Goal: Obtain resource: Download file/media

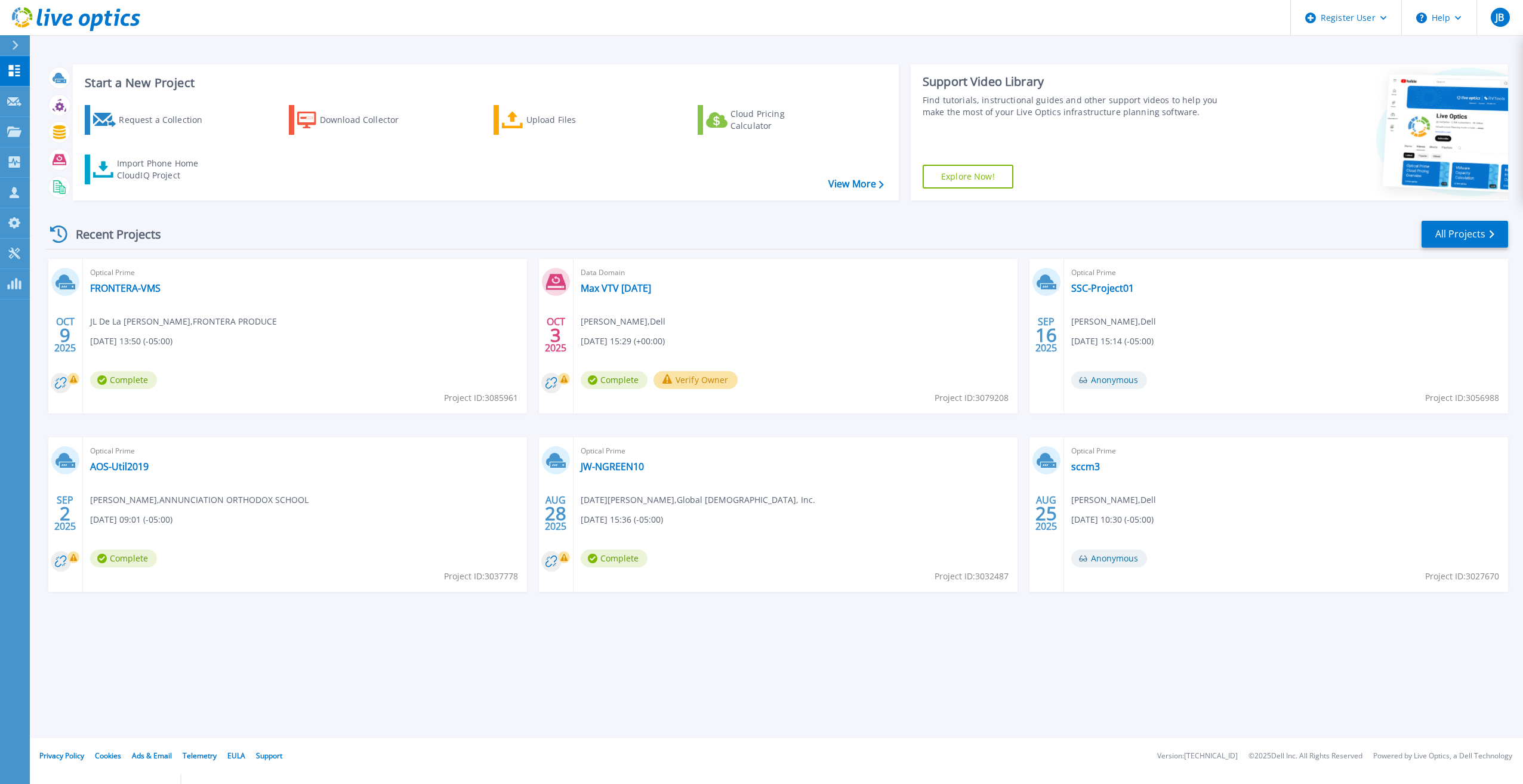
click at [268, 236] on div "Recent Projects All Projects" at bounding box center [776, 234] width 1462 height 30
click at [7, 98] on icon at bounding box center [14, 102] width 15 height 9
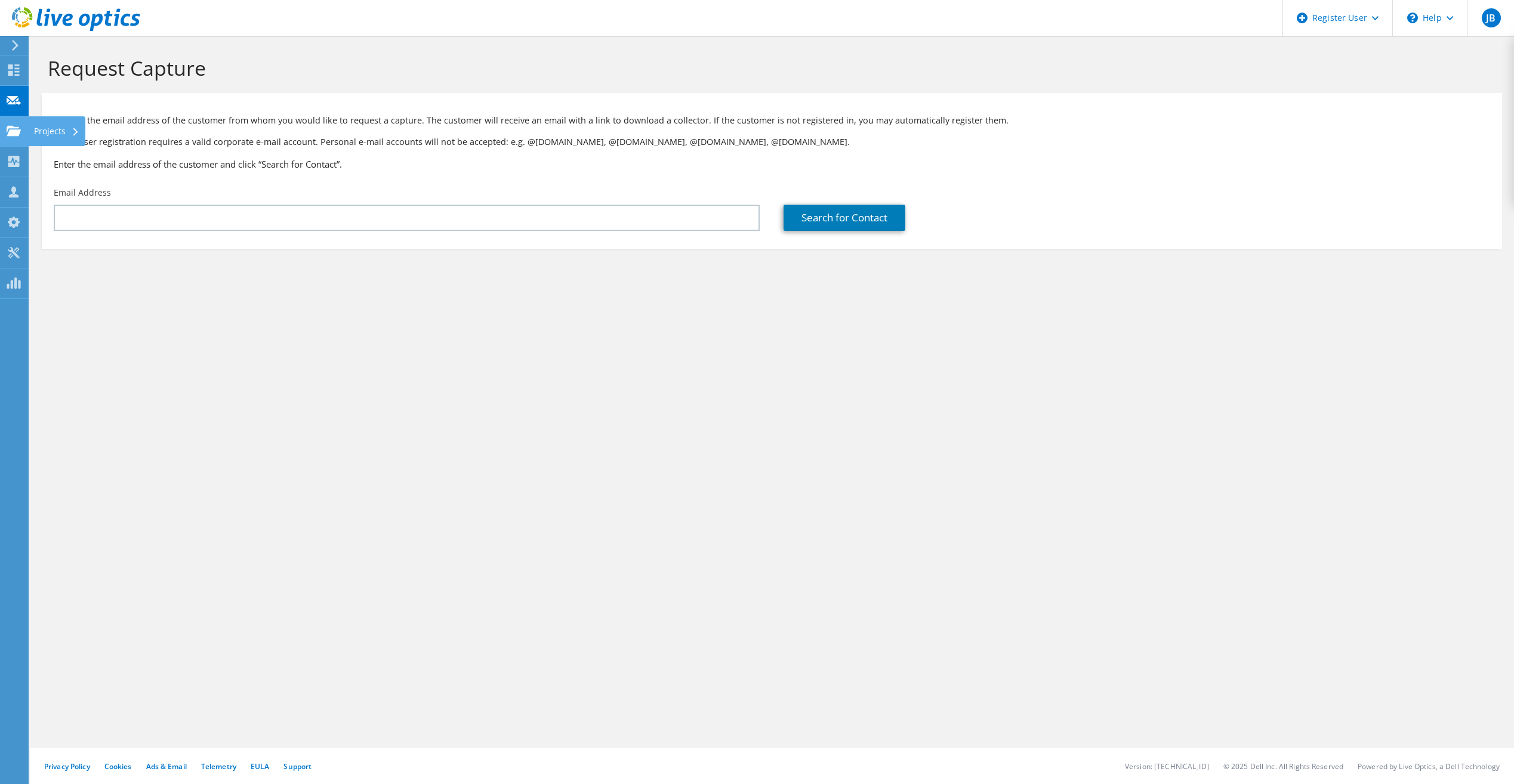
click at [18, 136] on use at bounding box center [13, 130] width 15 height 10
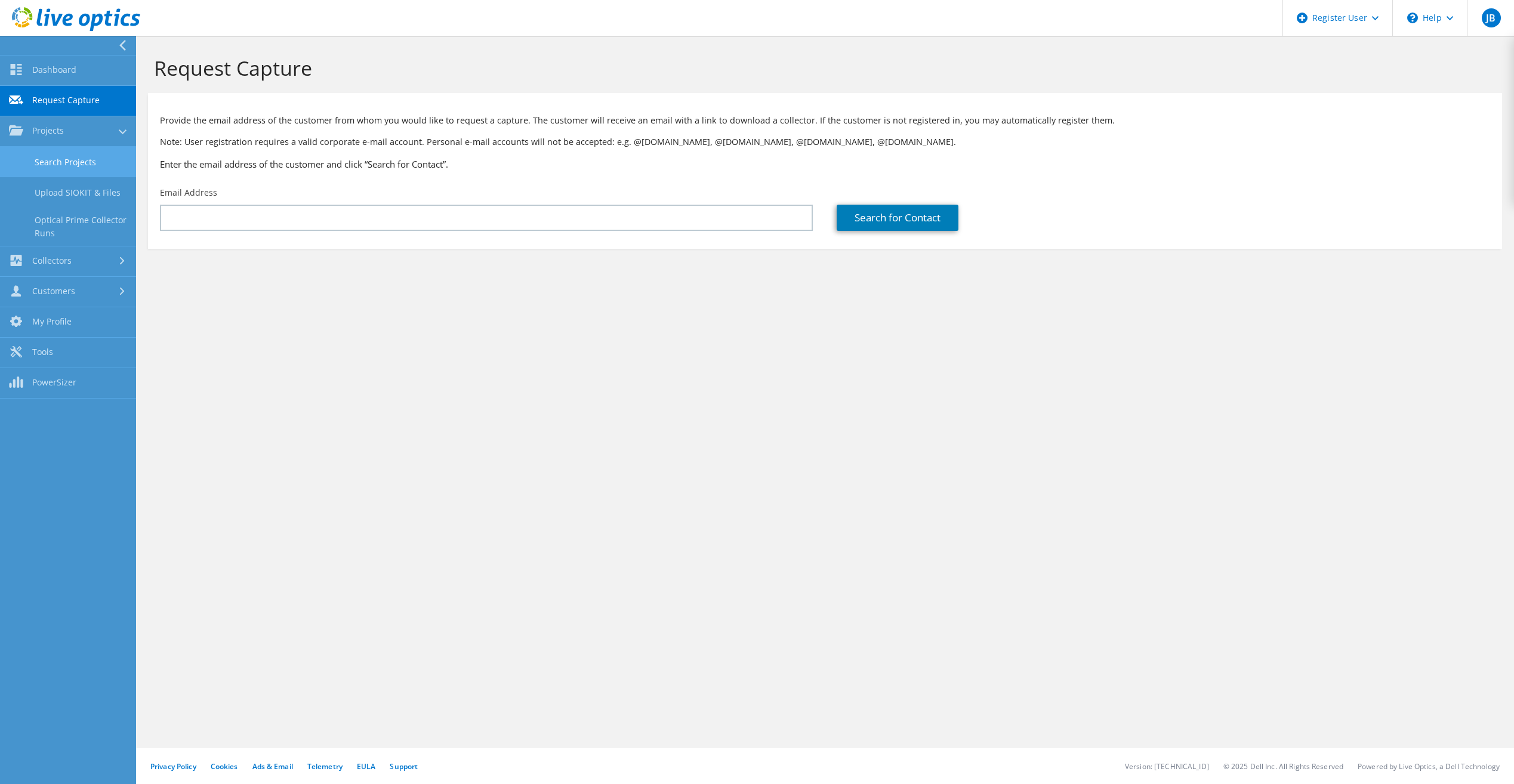
click at [58, 167] on link "Search Projects" at bounding box center [68, 162] width 136 height 31
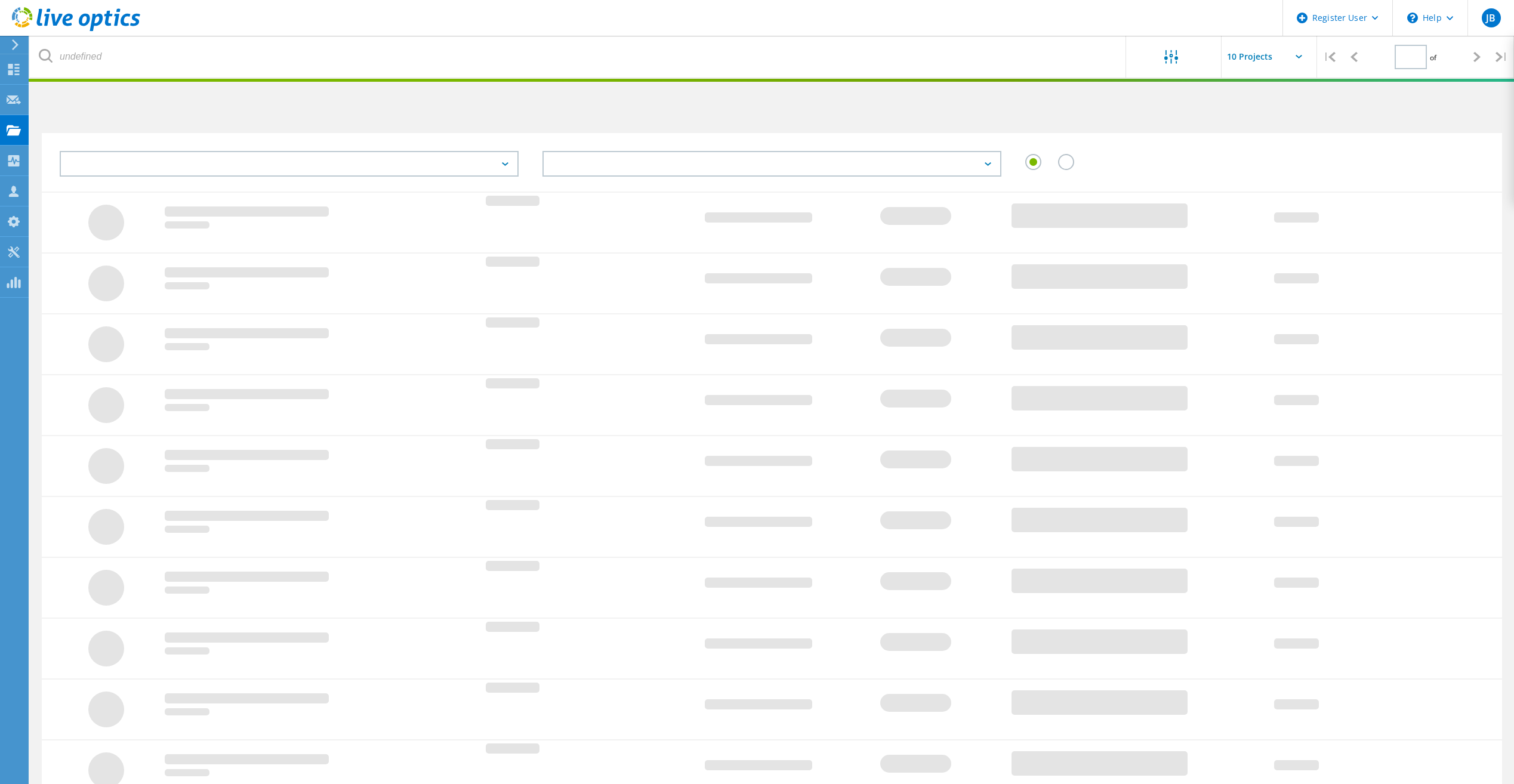
type input "1"
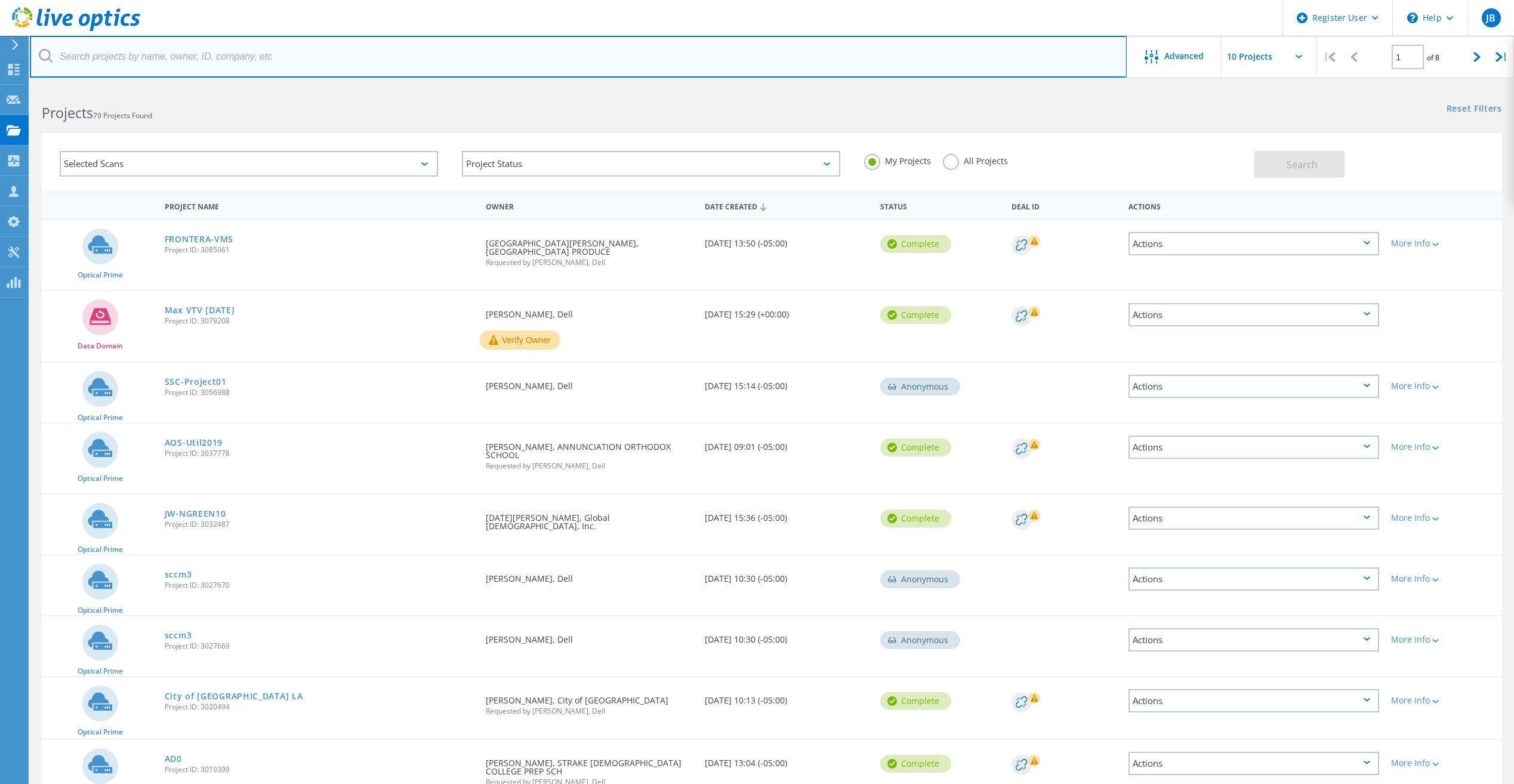
click at [175, 63] on input "text" at bounding box center [578, 57] width 1097 height 42
paste input "jeremy@maruccisports.com"
type input "jeremy@maruccisports.com"
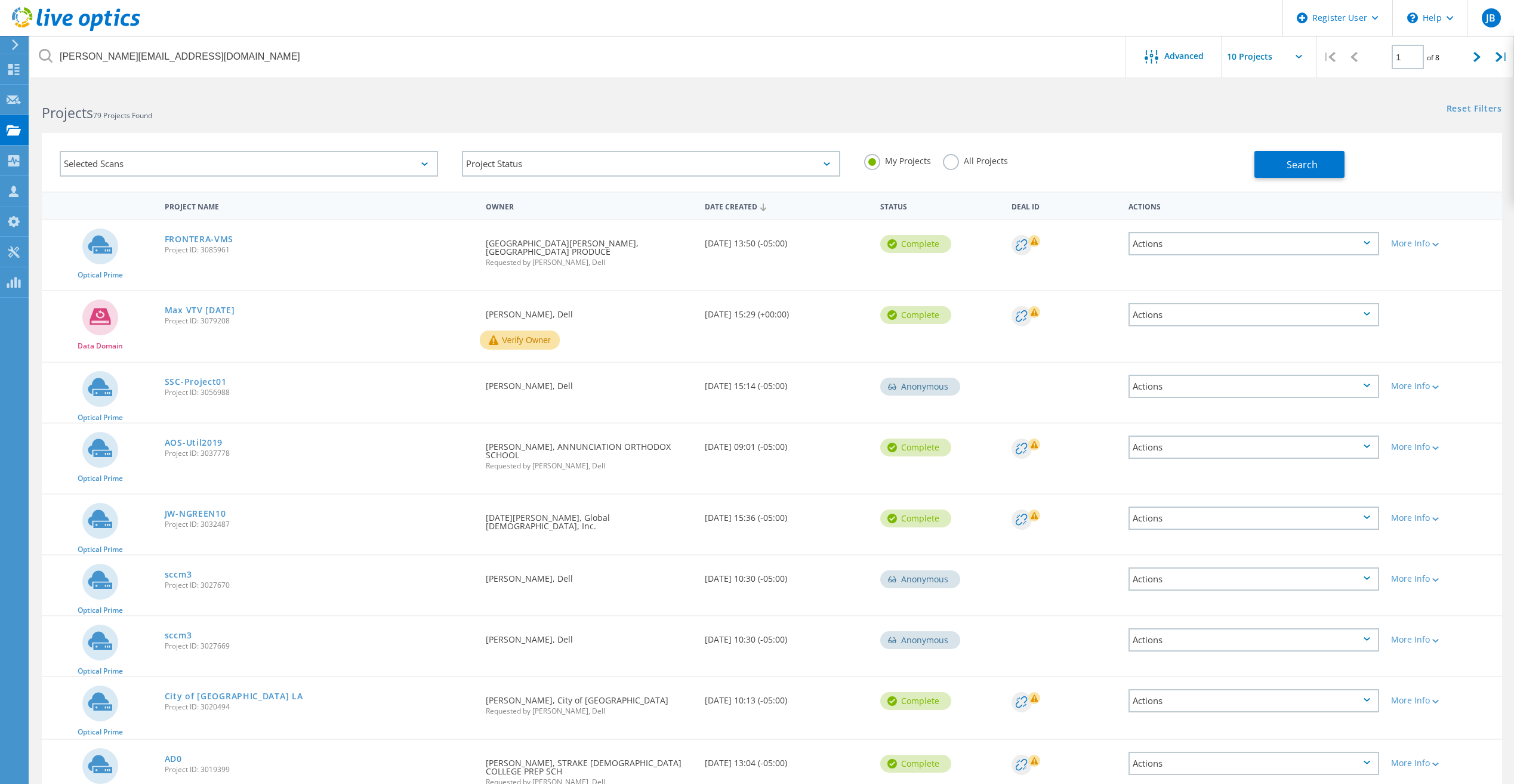
click at [946, 162] on label "All Projects" at bounding box center [975, 160] width 65 height 11
click at [0, 0] on input "All Projects" at bounding box center [0, 0] width 0 height 0
click at [1329, 167] on button "Search" at bounding box center [1300, 164] width 90 height 27
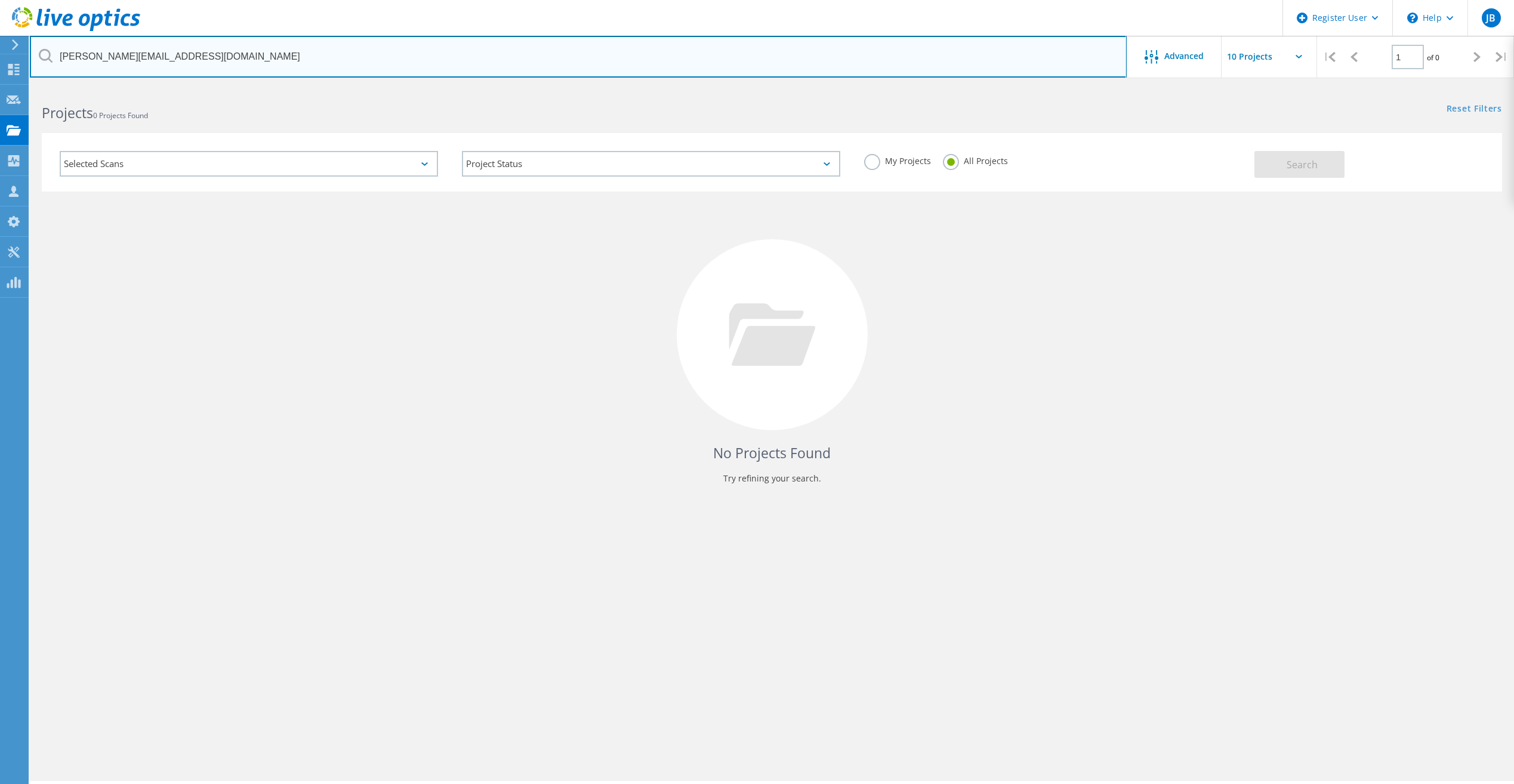
drag, startPoint x: 186, startPoint y: 57, endPoint x: 51, endPoint y: 57, distance: 135.0
click at [51, 57] on div "jeremy@maruccisports.com" at bounding box center [578, 57] width 1096 height 42
paste input "Ndeclouette@maruccisports.com"
type input "Ndeclouette@maruccisports.com"
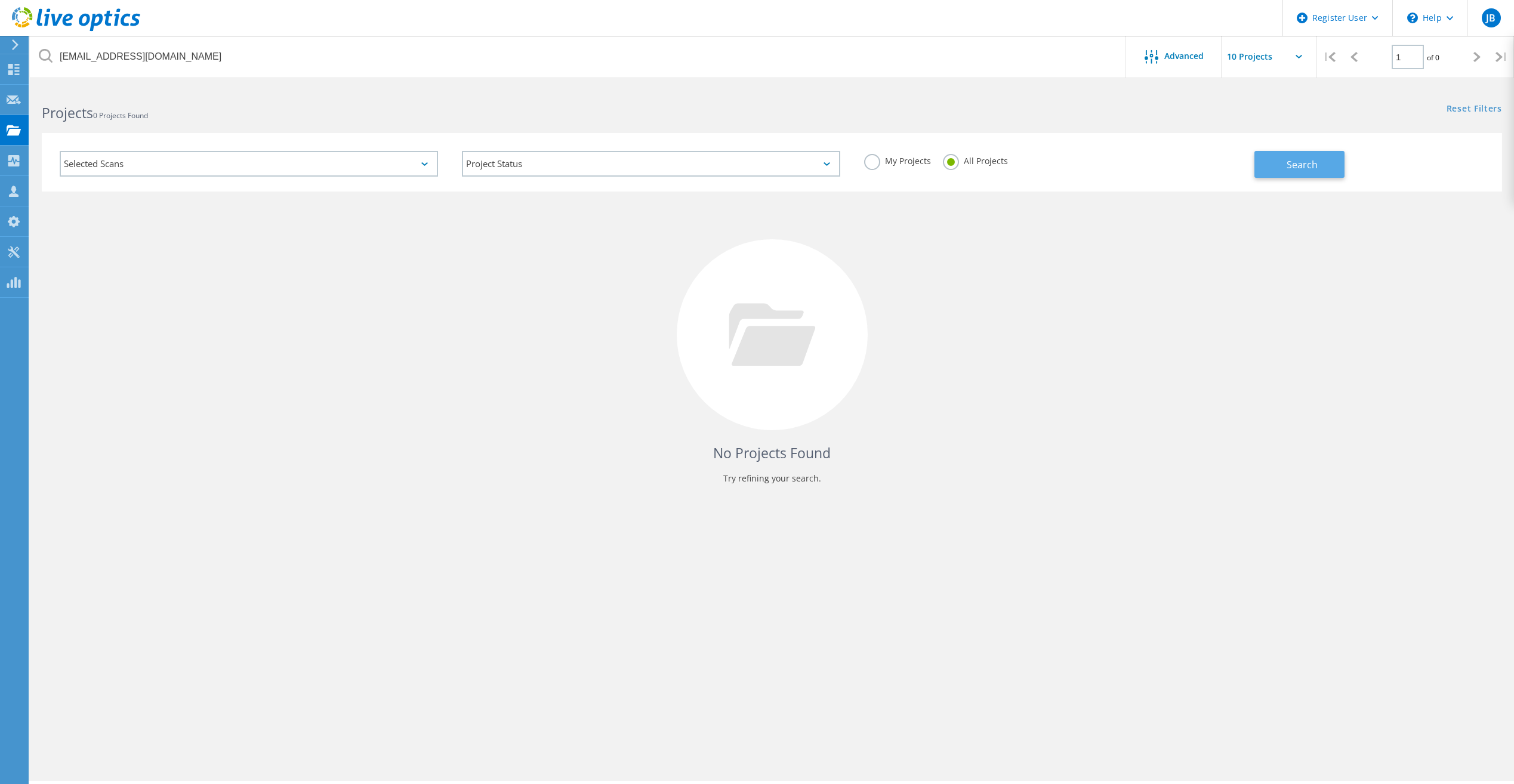
click at [1252, 164] on div "My Projects All Projects" at bounding box center [1053, 160] width 402 height 44
click at [1314, 167] on span "Search" at bounding box center [1301, 164] width 31 height 13
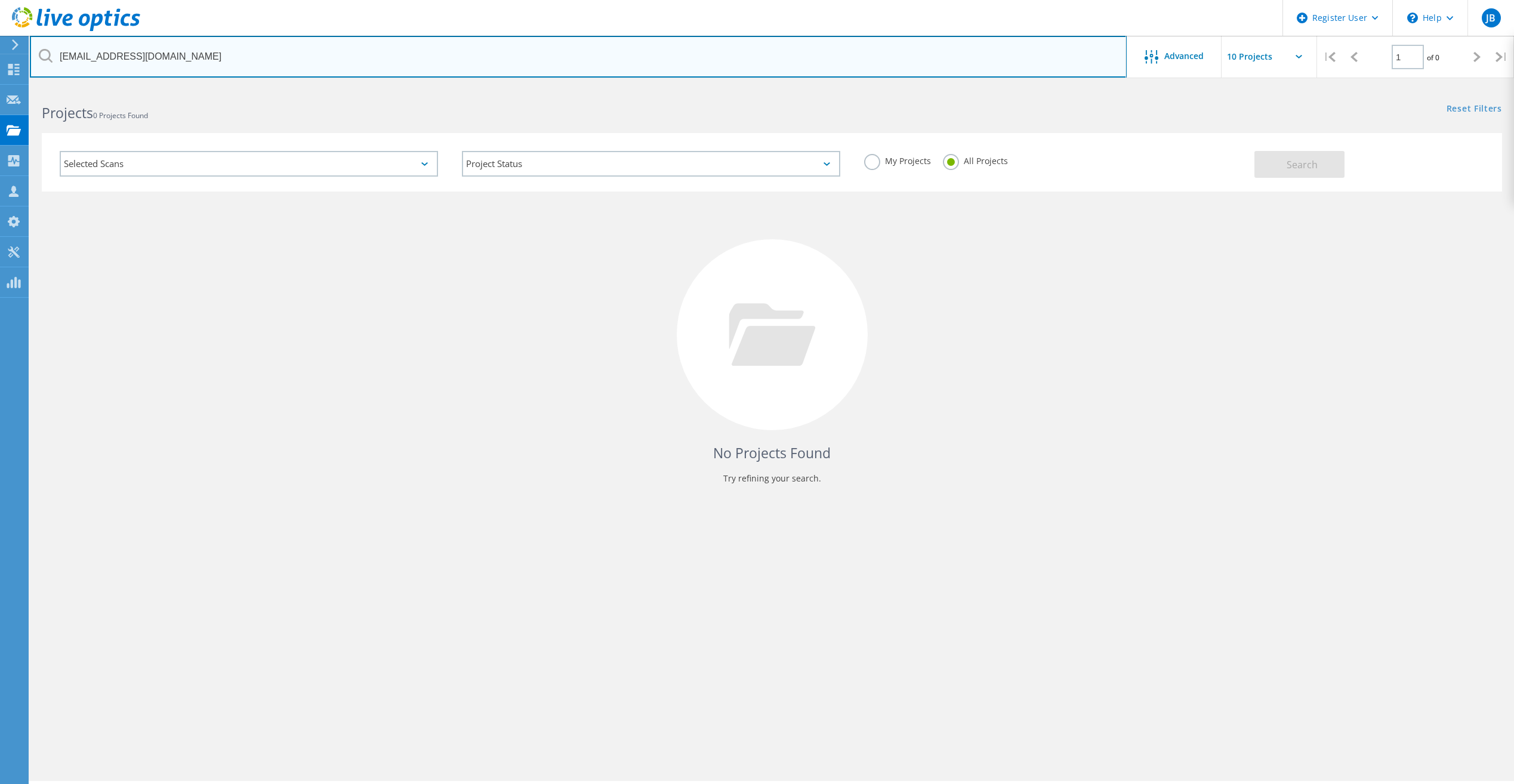
drag, startPoint x: 256, startPoint y: 59, endPoint x: 41, endPoint y: 53, distance: 215.1
click at [41, 53] on div "Ndeclouette@maruccisports.com" at bounding box center [578, 57] width 1096 height 42
click at [244, 54] on input "text" at bounding box center [578, 57] width 1097 height 42
paste input "charles.kirkpatrick@btcbank.bank"
type input "charles.kirkpatrick@btcbank.bank"
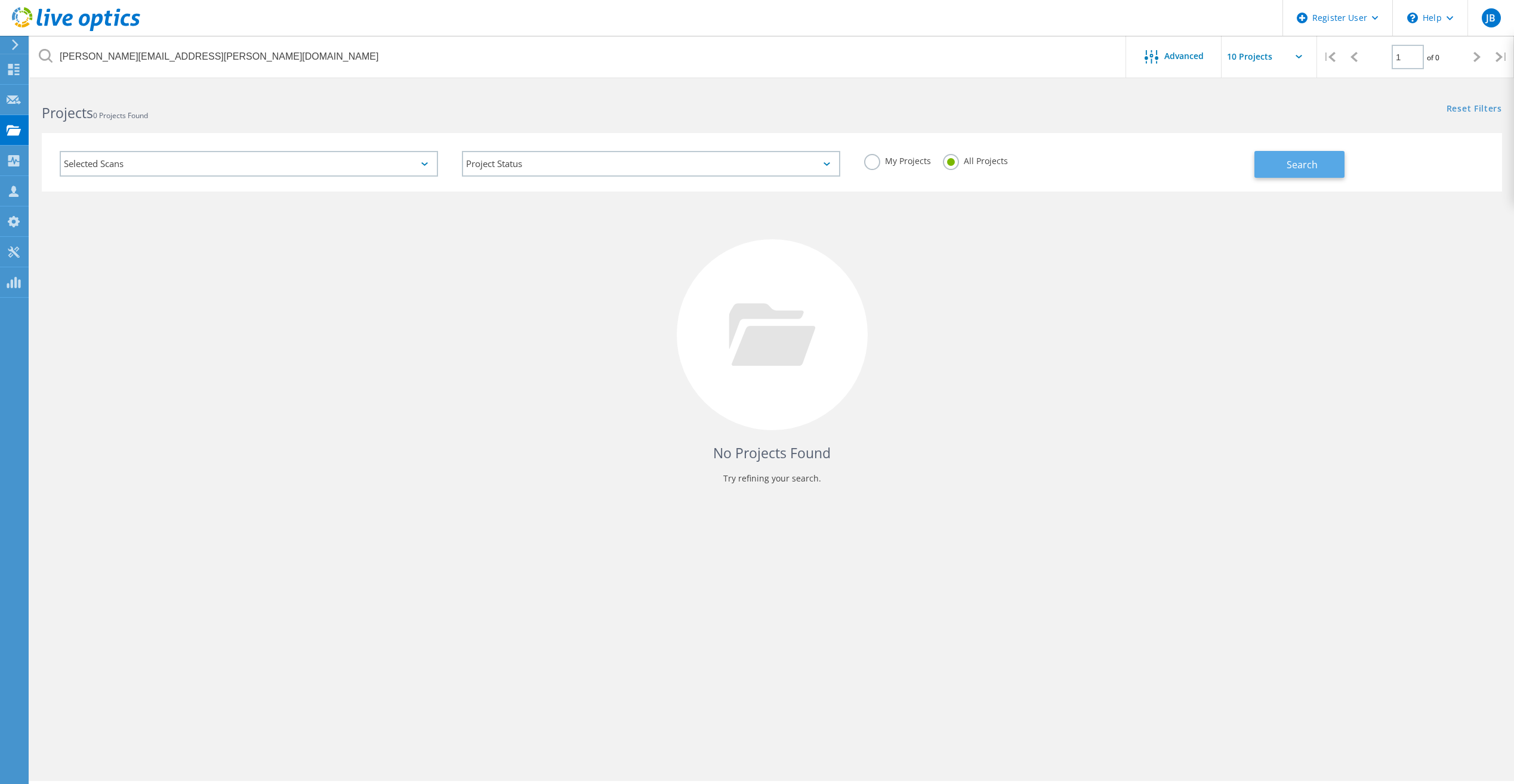
click at [1334, 172] on button "Search" at bounding box center [1300, 164] width 90 height 27
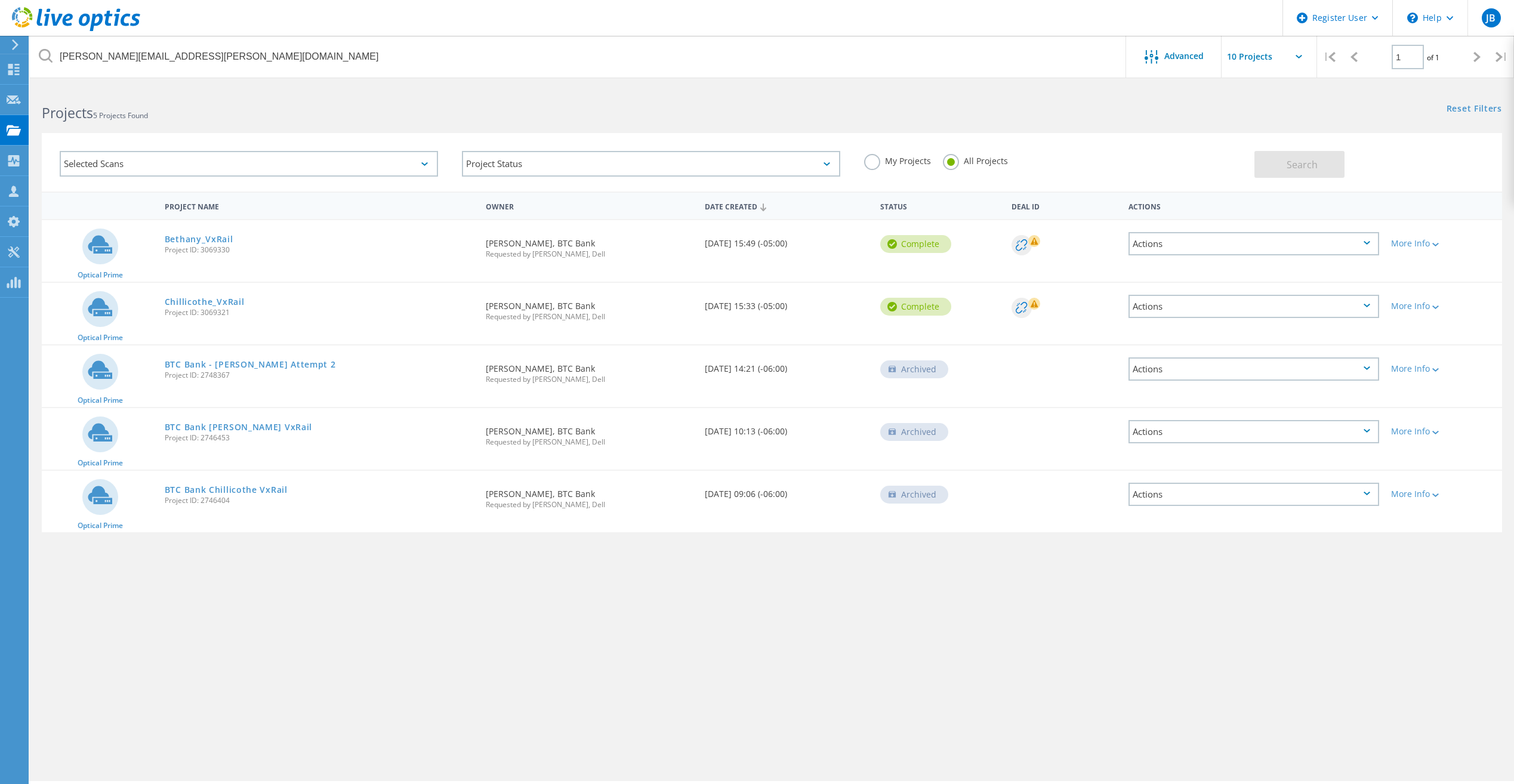
click at [186, 581] on div "charles.kirkpatrick@btcbank.bank Advanced | 1 of 1 | Email Address Project Name…" at bounding box center [772, 433] width 1484 height 694
drag, startPoint x: 1172, startPoint y: 638, endPoint x: 1314, endPoint y: 533, distance: 176.6
click at [1172, 638] on div "charles.kirkpatrick@btcbank.bank Advanced | 1 of 1 | Email Address Project Name…" at bounding box center [772, 433] width 1484 height 694
click at [746, 106] on h2 "Projects 5 Projects Found" at bounding box center [401, 113] width 718 height 20
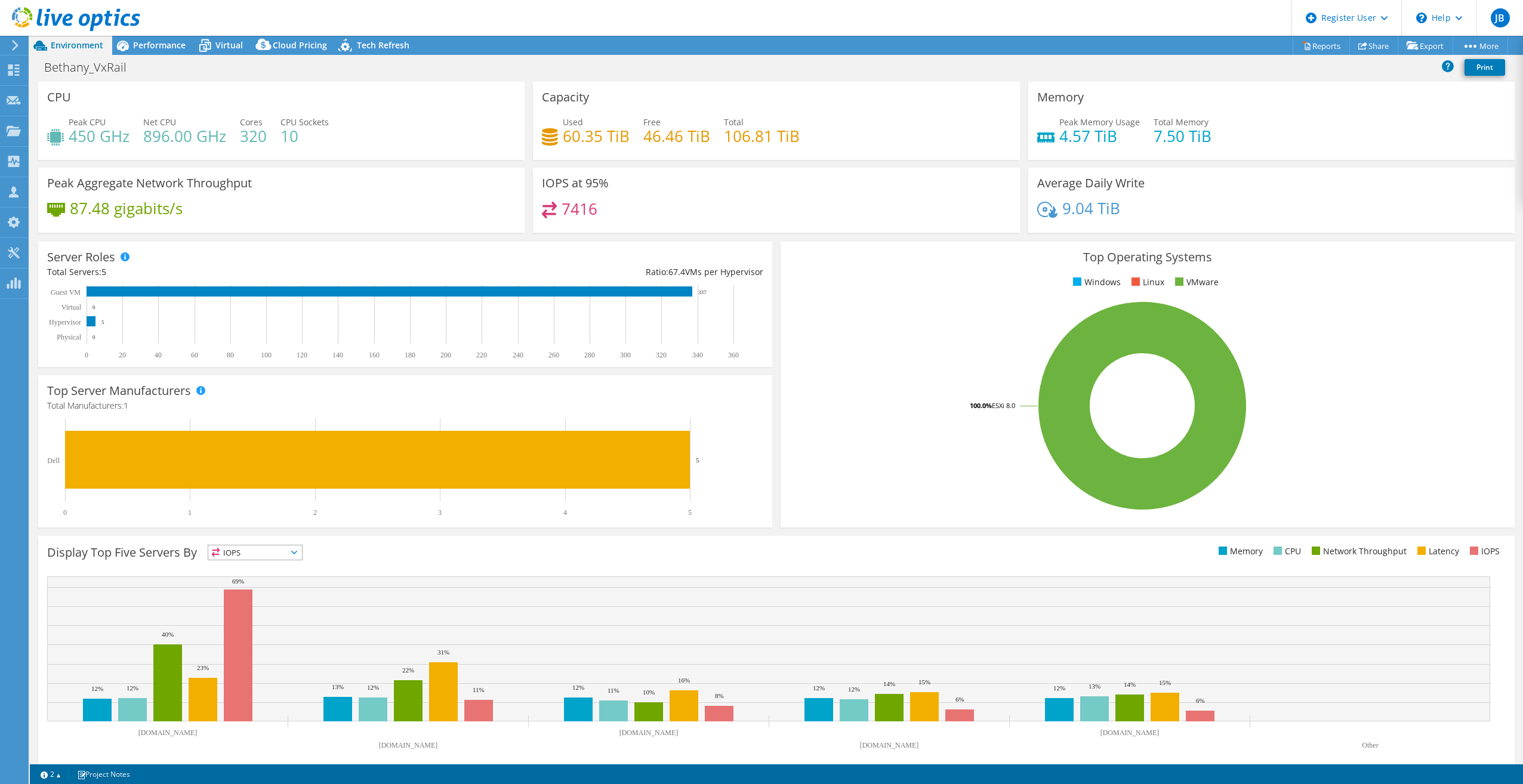
select select "USD"
click at [942, 62] on div "Bethany_VxRail Print" at bounding box center [776, 67] width 1493 height 22
click at [1303, 48] on link "Reports" at bounding box center [1321, 45] width 57 height 18
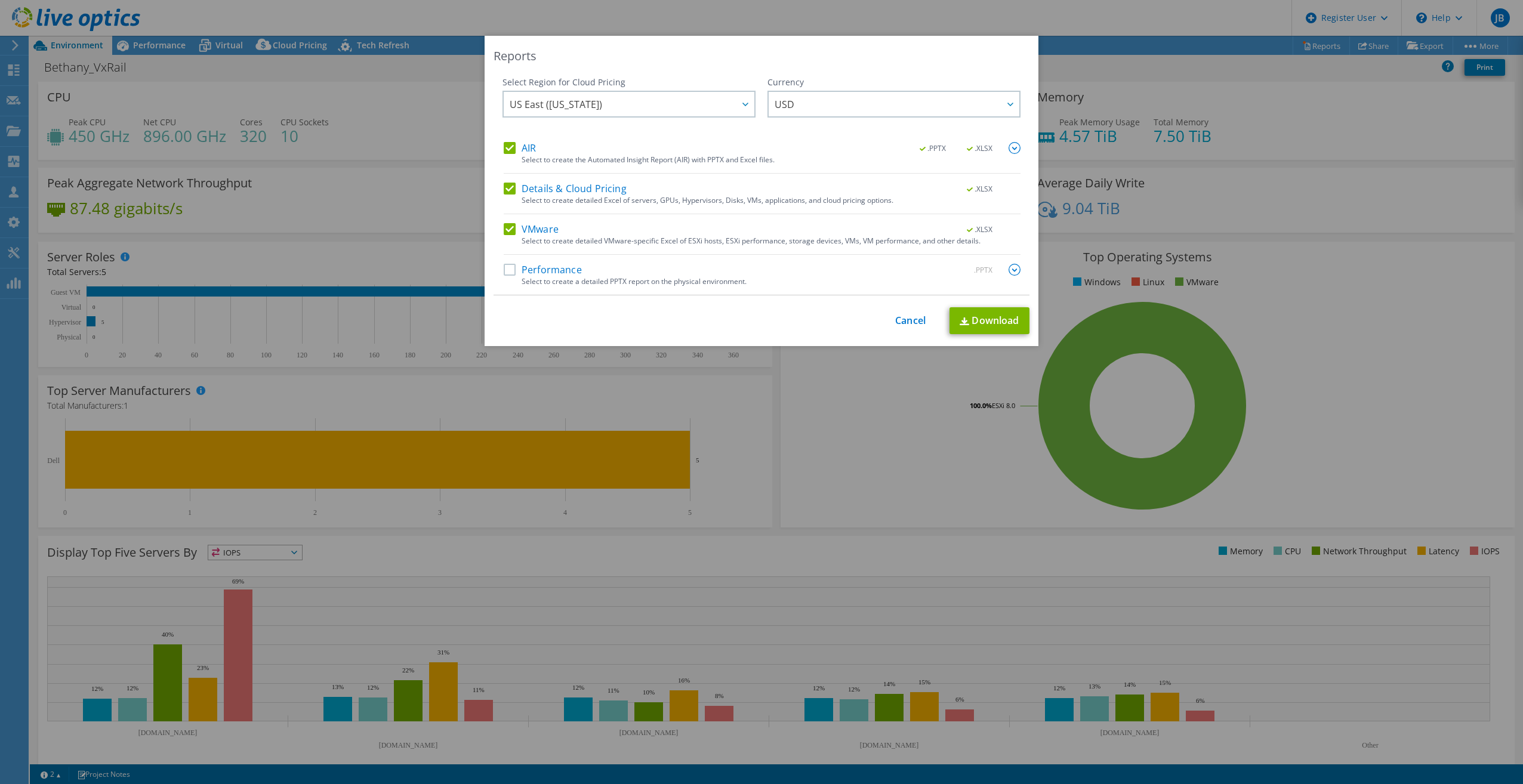
click at [504, 270] on label "Performance" at bounding box center [542, 269] width 78 height 12
click at [0, 0] on input "Performance" at bounding box center [0, 0] width 0 height 0
click at [990, 323] on link "Download" at bounding box center [990, 321] width 80 height 27
click at [895, 321] on link "Cancel" at bounding box center [910, 321] width 31 height 11
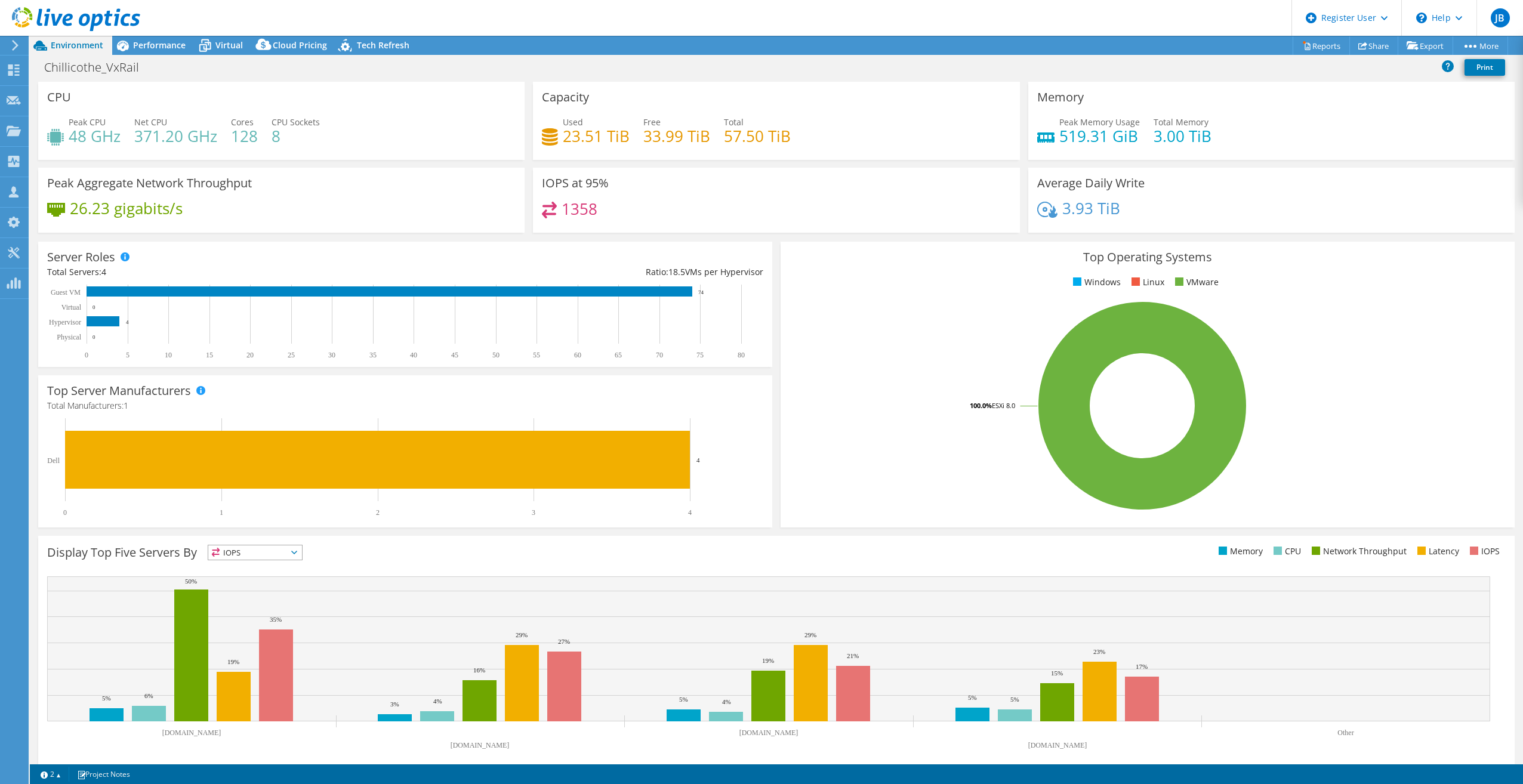
select select "USD"
click at [1324, 45] on link "Reports" at bounding box center [1321, 45] width 57 height 18
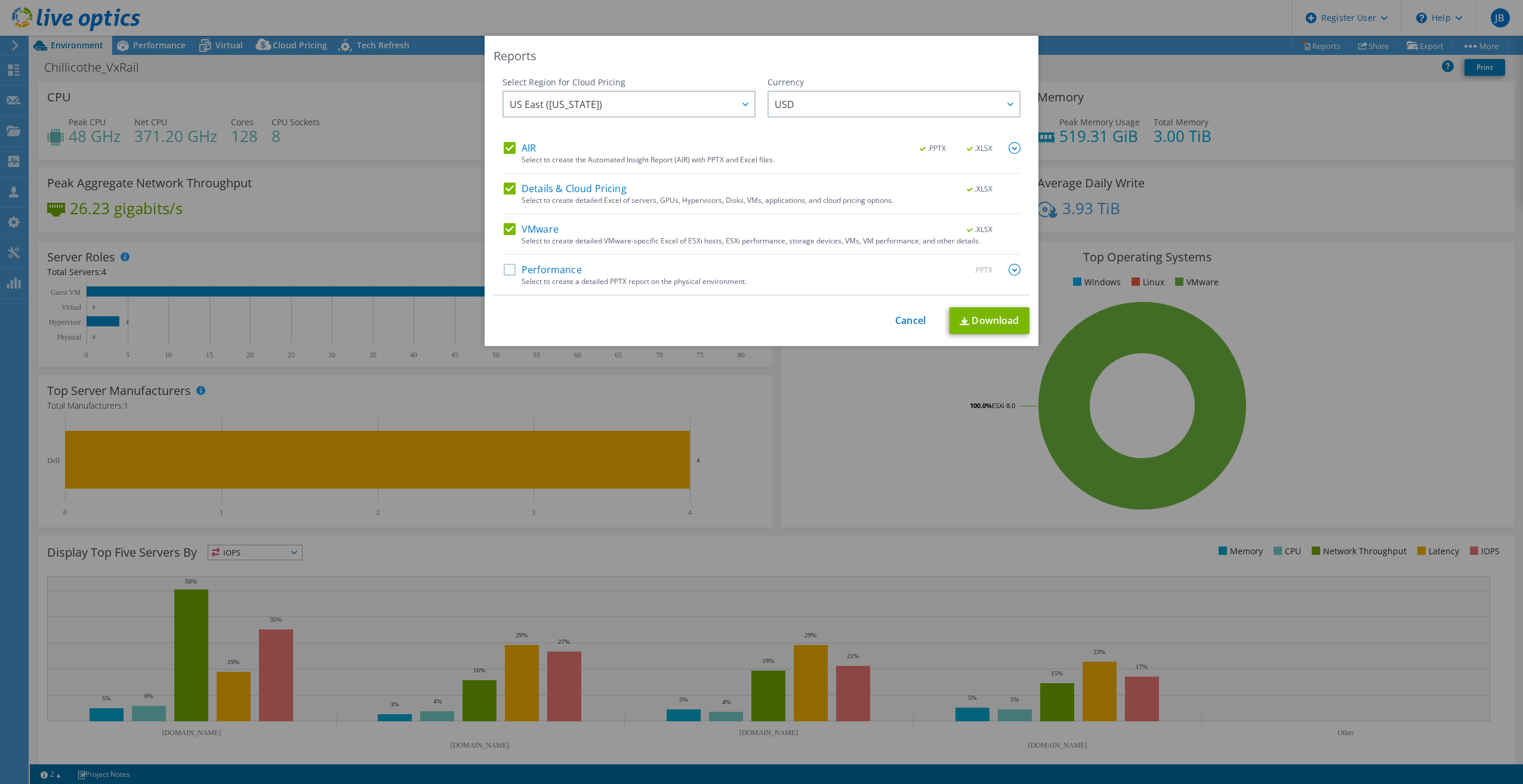
click at [503, 273] on label "Performance" at bounding box center [542, 269] width 78 height 12
click at [0, 0] on input "Performance" at bounding box center [0, 0] width 0 height 0
click at [974, 318] on link "Download" at bounding box center [990, 321] width 80 height 27
click at [906, 323] on link "Cancel" at bounding box center [910, 321] width 31 height 11
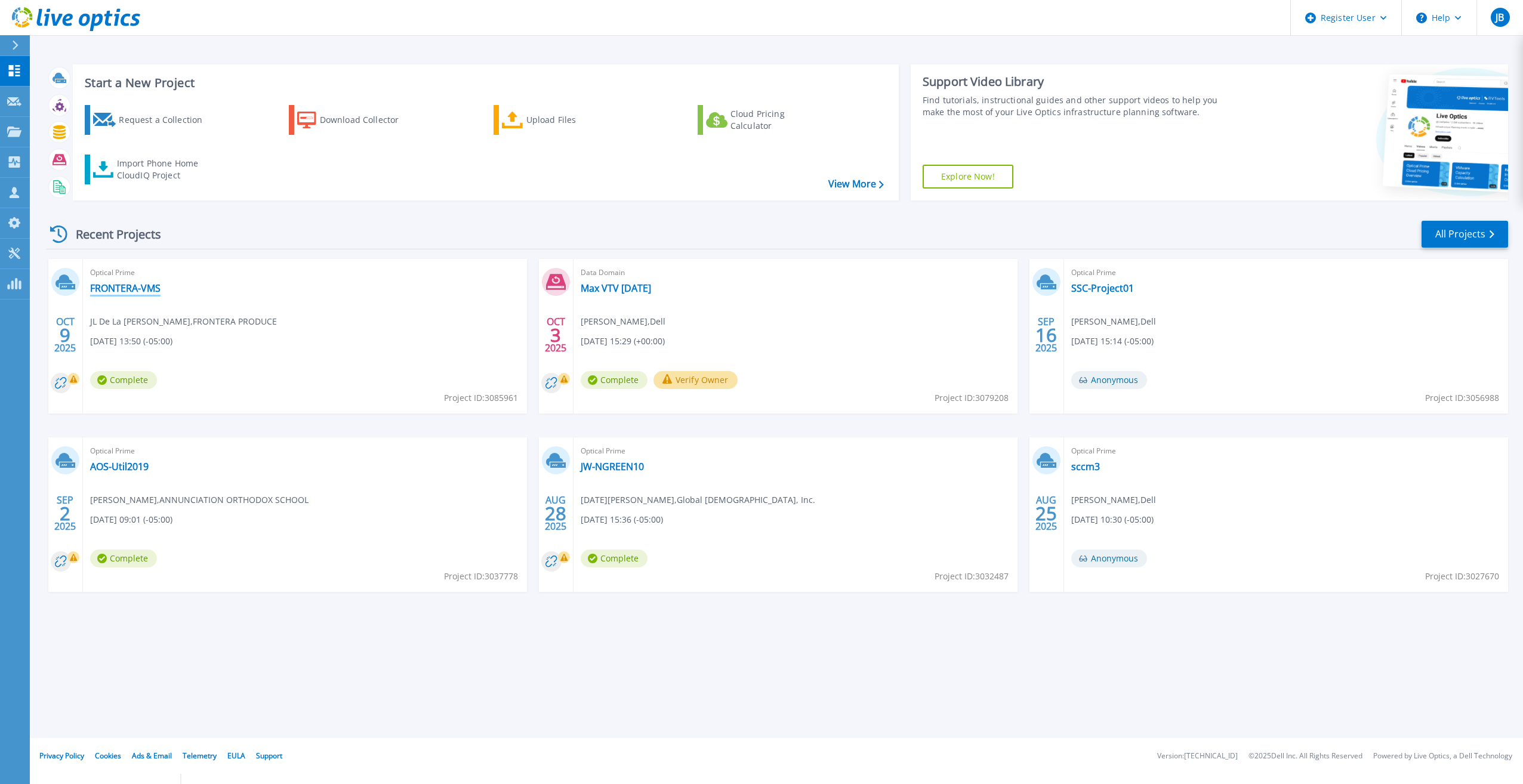
click at [148, 286] on link "FRONTERA-VMS" at bounding box center [125, 288] width 71 height 12
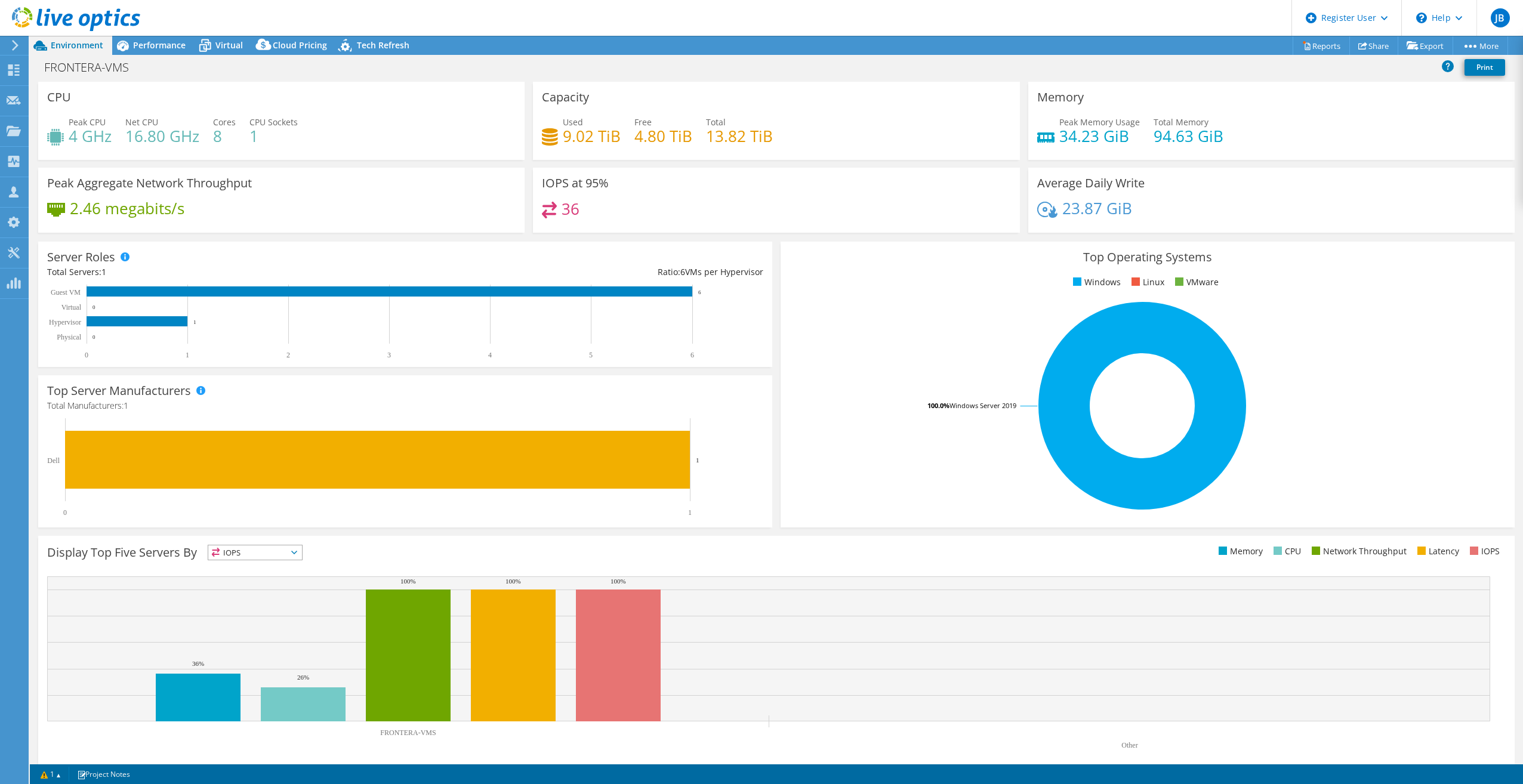
click at [314, 234] on div "Peak Aggregate Network Throughput 2.46 megabits/s" at bounding box center [281, 204] width 495 height 73
click at [781, 459] on div "Top Operating Systems Windows Linux VMware 100.0% Windows Server 2019" at bounding box center [1147, 384] width 734 height 286
